Goal: Task Accomplishment & Management: Use online tool/utility

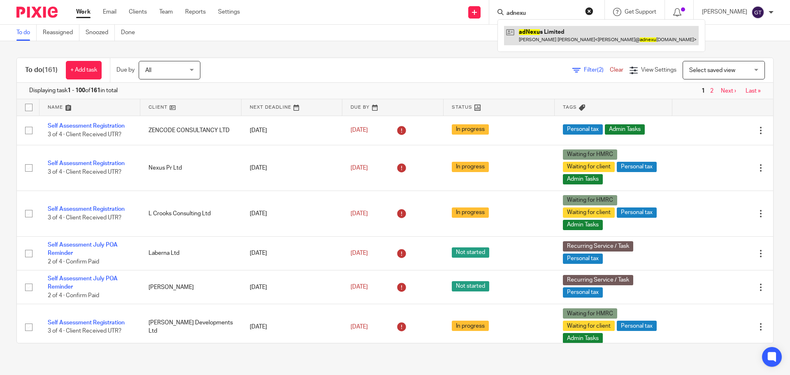
type input "adnexu"
click at [548, 32] on link at bounding box center [601, 35] width 195 height 19
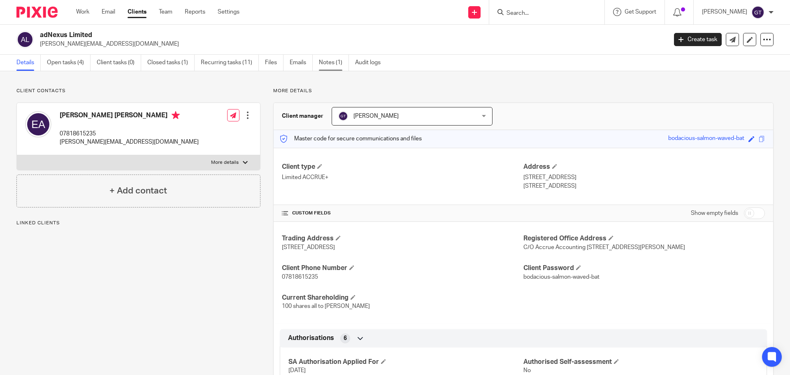
click at [328, 63] on link "Notes (1)" at bounding box center [334, 63] width 30 height 16
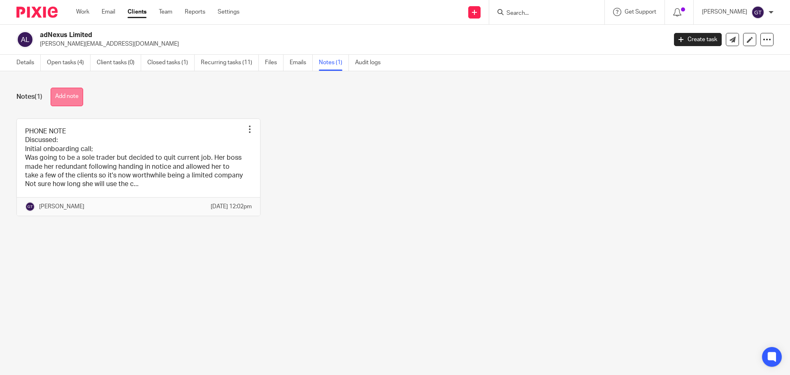
click at [65, 97] on button "Add note" at bounding box center [67, 97] width 33 height 19
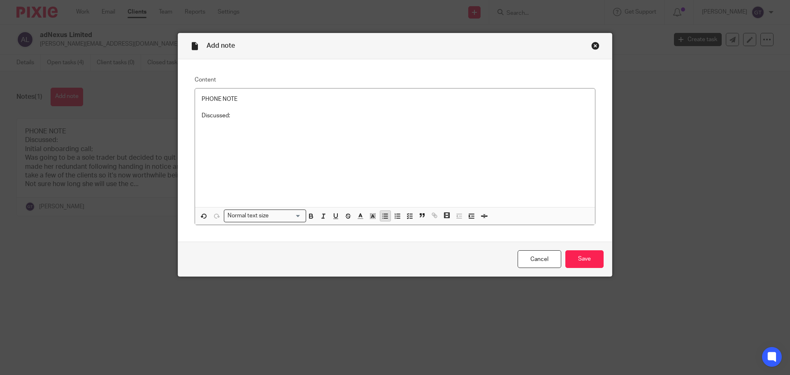
click at [381, 217] on icon "button" at bounding box center [384, 215] width 7 height 7
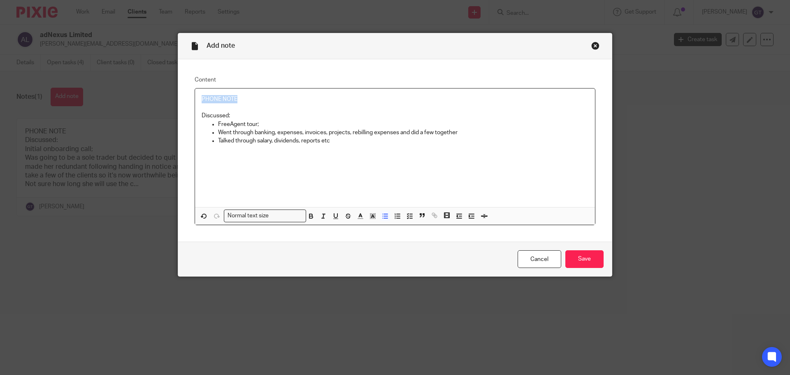
drag, startPoint x: 170, startPoint y: 91, endPoint x: 163, endPoint y: 87, distance: 8.6
click at [163, 90] on div "Add note Content PHONE NOTE Discussed: FreeAgent tour; Went through banking, ex…" at bounding box center [395, 187] width 790 height 375
click at [344, 141] on p "Talked through salary, dividends, reports etc" at bounding box center [403, 141] width 370 height 8
click at [574, 258] on input "Save" at bounding box center [584, 259] width 38 height 18
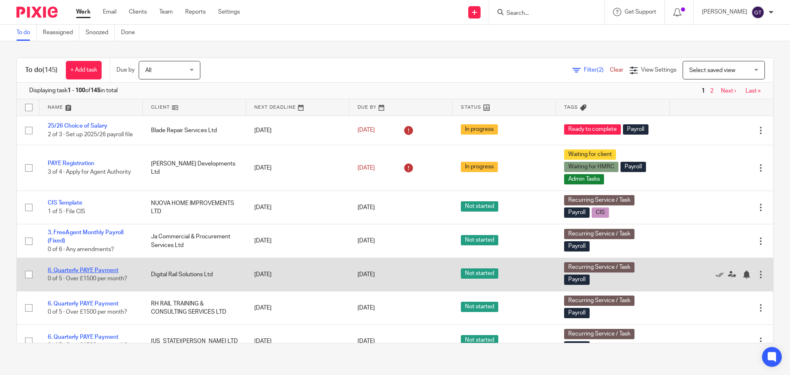
click at [96, 272] on link "6. Quarterly PAYE Payment" at bounding box center [83, 270] width 71 height 6
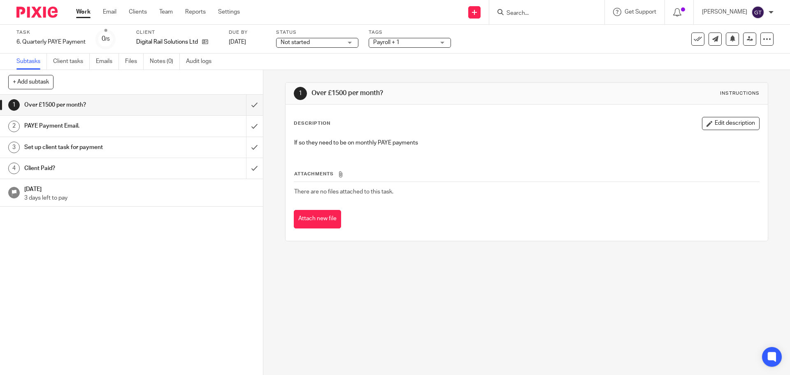
click at [543, 12] on input "Search" at bounding box center [543, 13] width 74 height 7
type input "ip3"
click at [546, 32] on link at bounding box center [573, 35] width 139 height 19
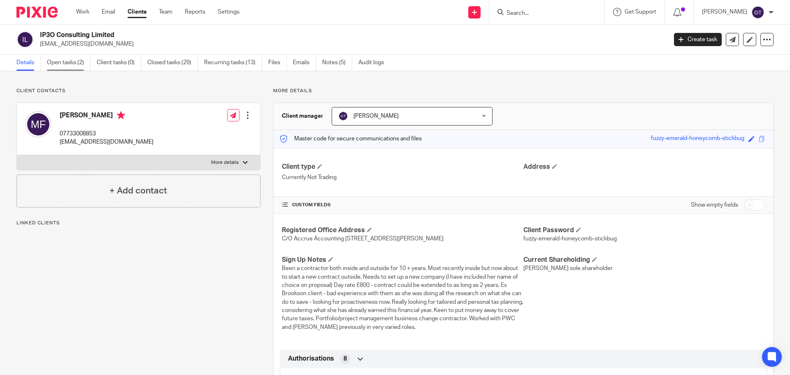
click at [70, 60] on link "Open tasks (2)" at bounding box center [69, 63] width 44 height 16
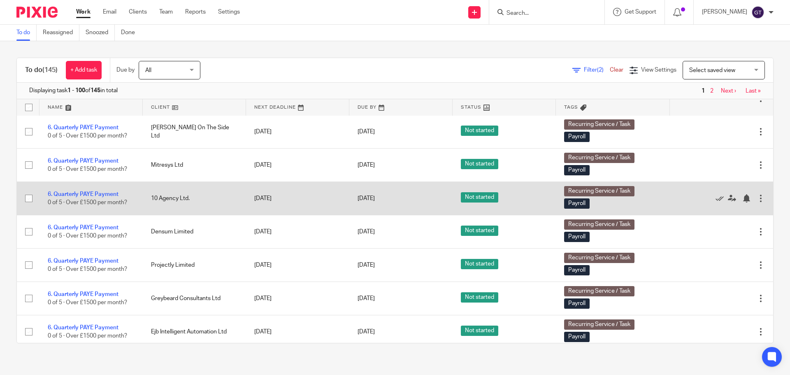
scroll to position [617, 0]
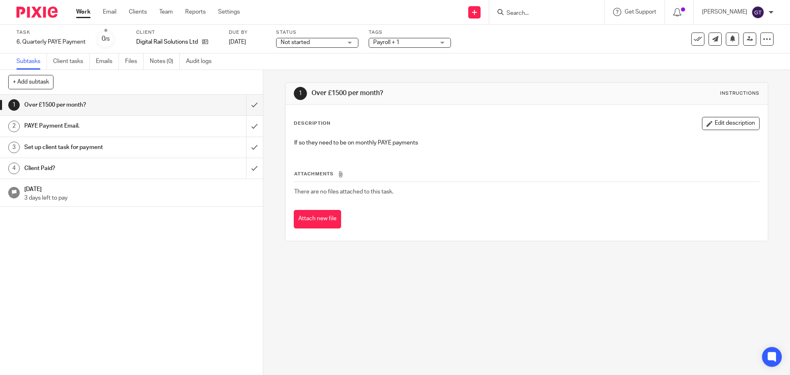
click at [151, 133] on link "2 PAYE Payment Email." at bounding box center [123, 126] width 246 height 21
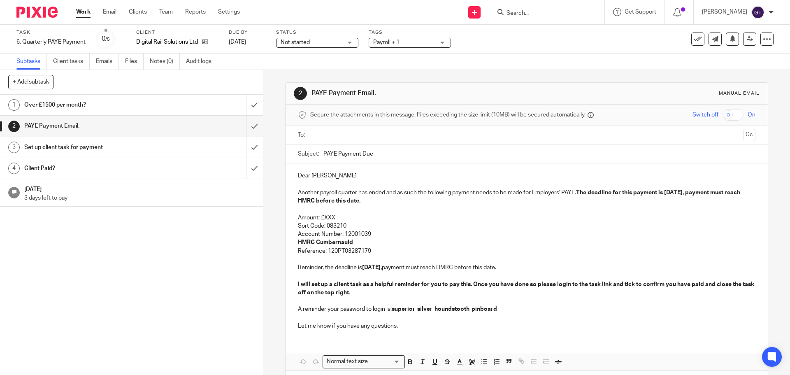
click at [343, 219] on p "Amount: £XXX" at bounding box center [526, 218] width 457 height 8
click at [343, 216] on p "Amount: £XXX" at bounding box center [526, 218] width 457 height 8
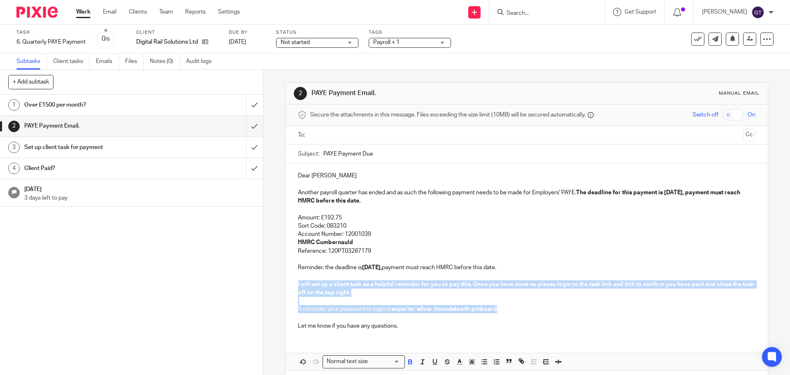
drag, startPoint x: 506, startPoint y: 308, endPoint x: 290, endPoint y: 285, distance: 217.2
click at [290, 285] on div "Dear Sean Another payroll quarter has ended and as such the following payment n…" at bounding box center [527, 249] width 482 height 173
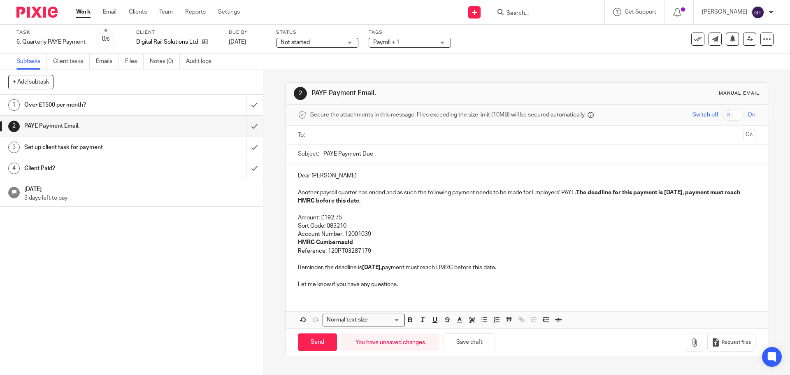
click at [355, 133] on input "text" at bounding box center [526, 134] width 426 height 9
click at [396, 202] on p "Another payroll quarter has ended and as such the following payment needs to be…" at bounding box center [526, 198] width 457 height 17
click at [319, 343] on input "Send" at bounding box center [317, 344] width 39 height 18
type input "Sent"
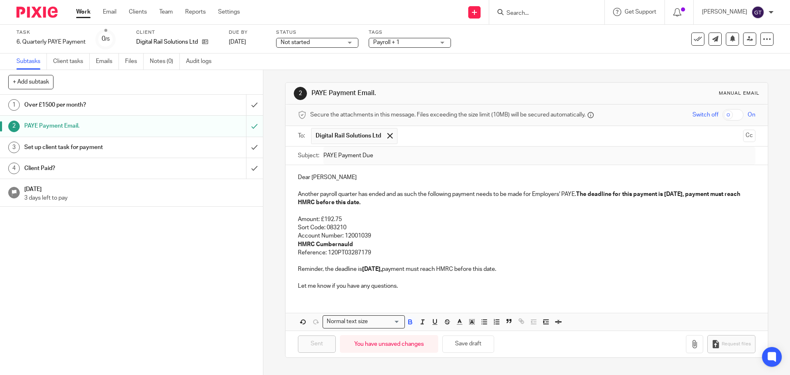
click at [343, 39] on div "Not started Not started" at bounding box center [317, 43] width 82 height 10
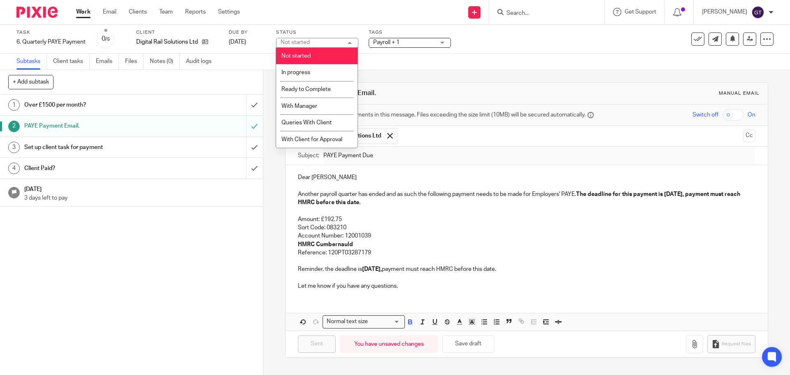
click at [414, 69] on div "Subtasks Client tasks Emails Files Notes (0) Audit logs" at bounding box center [395, 61] width 790 height 16
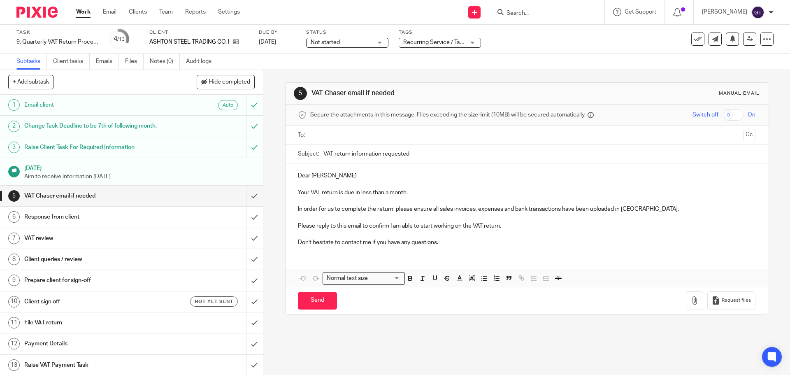
click at [353, 37] on div "Status Not started Not started Not started In progress Ready to Complete With M…" at bounding box center [347, 39] width 82 height 20
click at [351, 40] on span "Not started" at bounding box center [342, 42] width 62 height 9
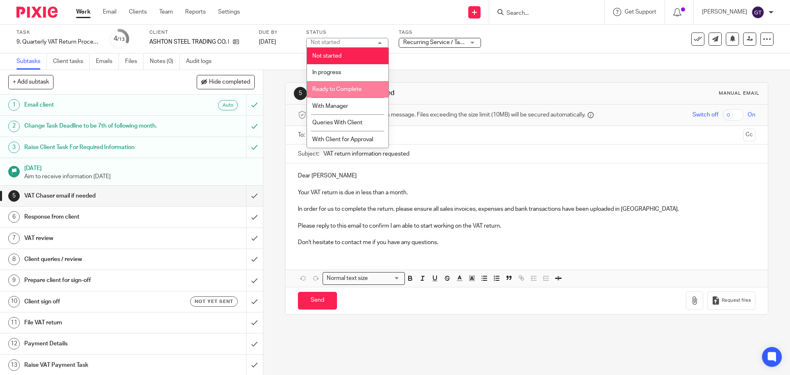
click at [341, 91] on span "Ready to Complete" at bounding box center [336, 89] width 49 height 6
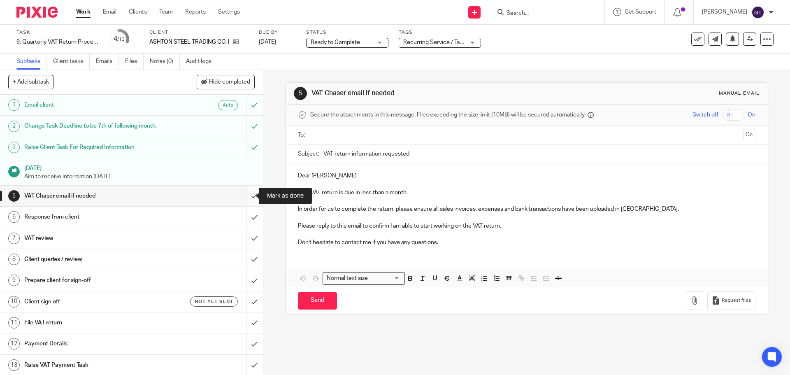
click at [246, 196] on input "submit" at bounding box center [131, 196] width 263 height 21
